Goal: Obtain resource: Obtain resource

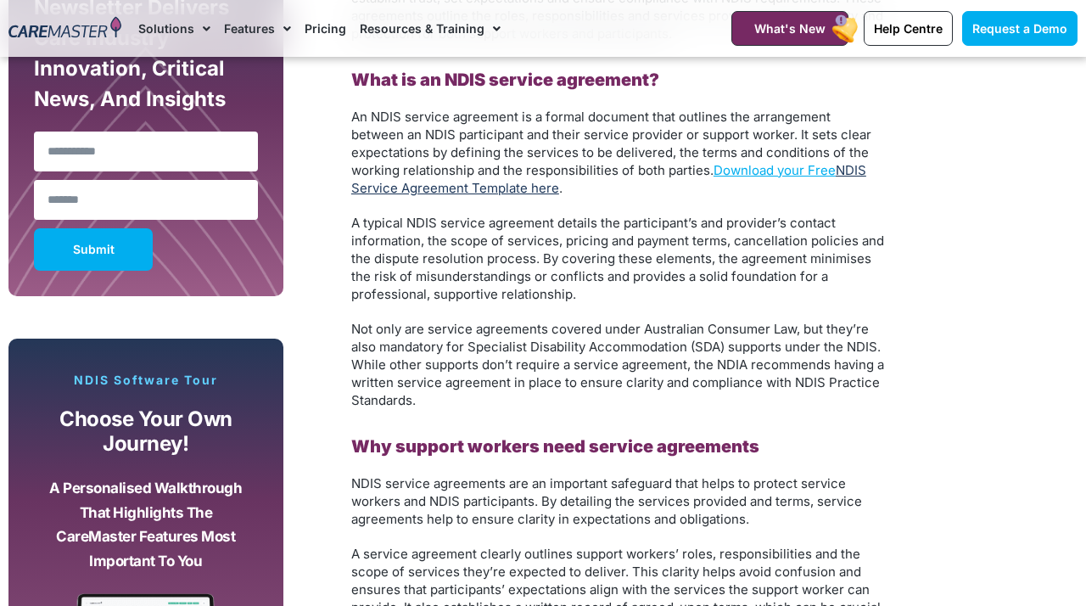
click at [513, 184] on link "NDIS Service Agreement Template here" at bounding box center [608, 179] width 515 height 34
click at [384, 190] on link "NDIS Service Agreement Template here" at bounding box center [608, 179] width 515 height 34
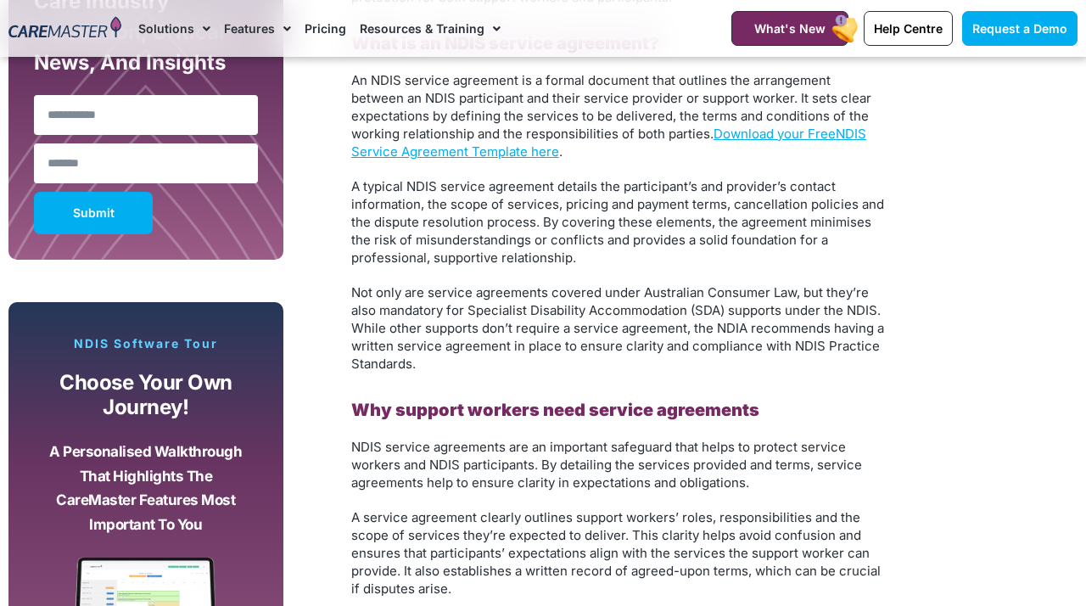
scroll to position [1168, 0]
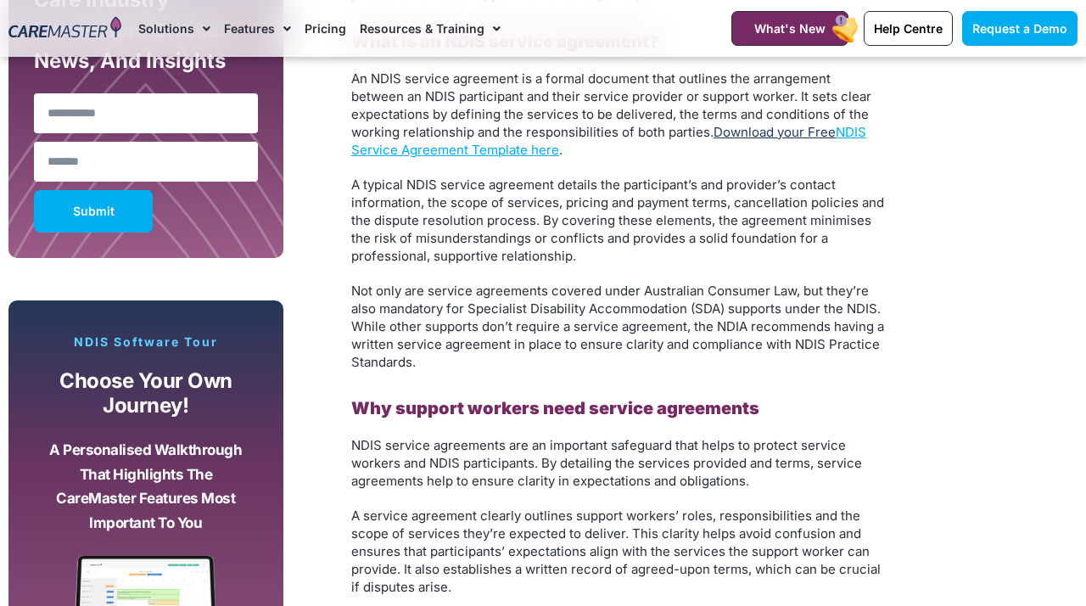
click at [796, 128] on link "Download your Free" at bounding box center [774, 132] width 122 height 16
